Goal: Task Accomplishment & Management: Manage account settings

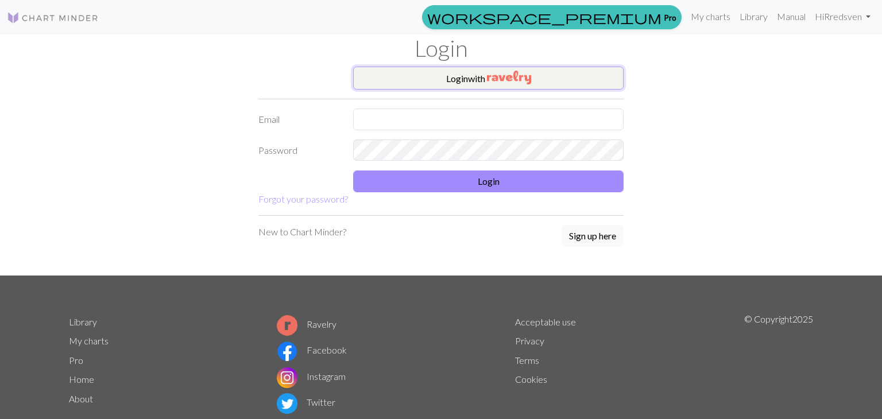
click at [403, 85] on button "Login with" at bounding box center [488, 78] width 270 height 23
click at [420, 81] on button "Login with" at bounding box center [488, 78] width 270 height 23
